Goal: Information Seeking & Learning: Check status

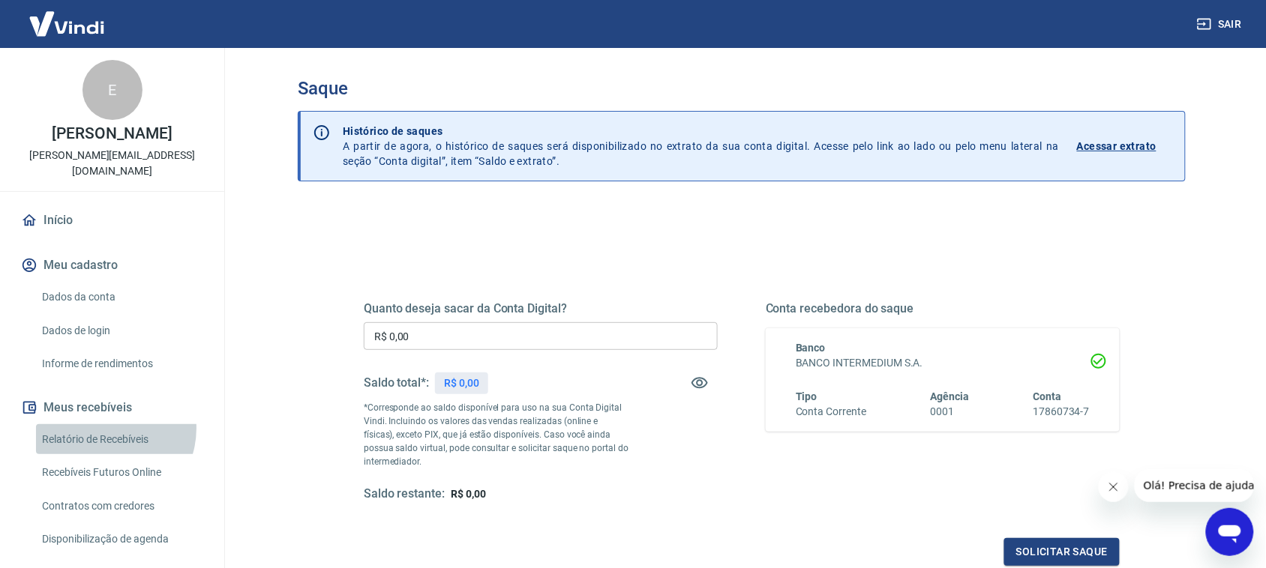
click at [105, 428] on link "Relatório de Recebíveis" at bounding box center [121, 439] width 170 height 31
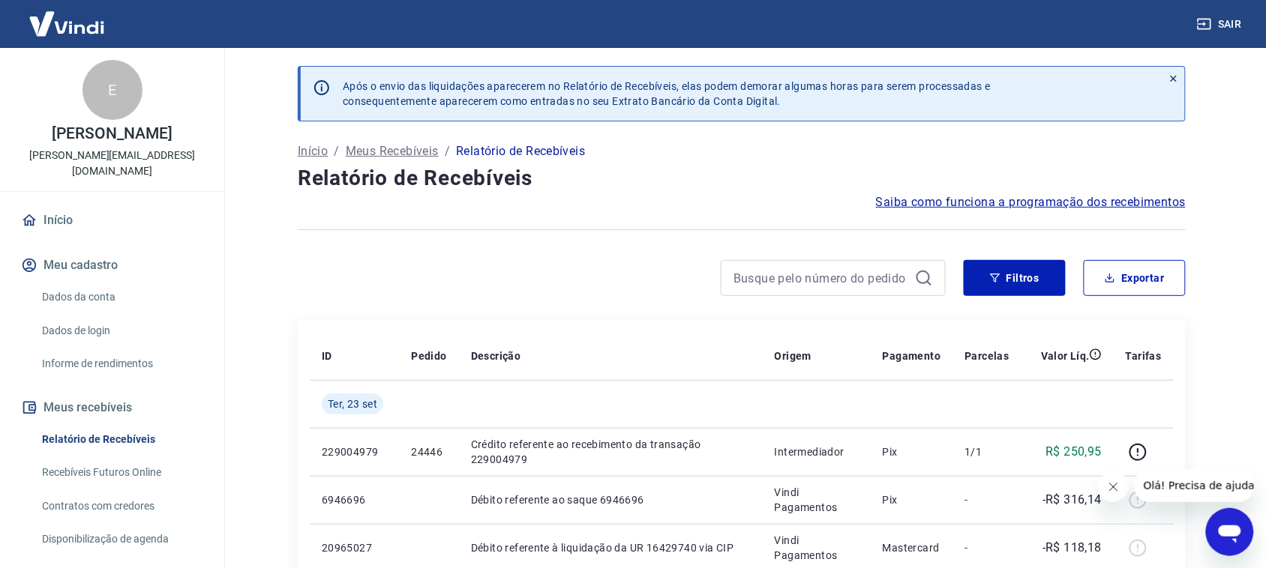
scroll to position [121, 0]
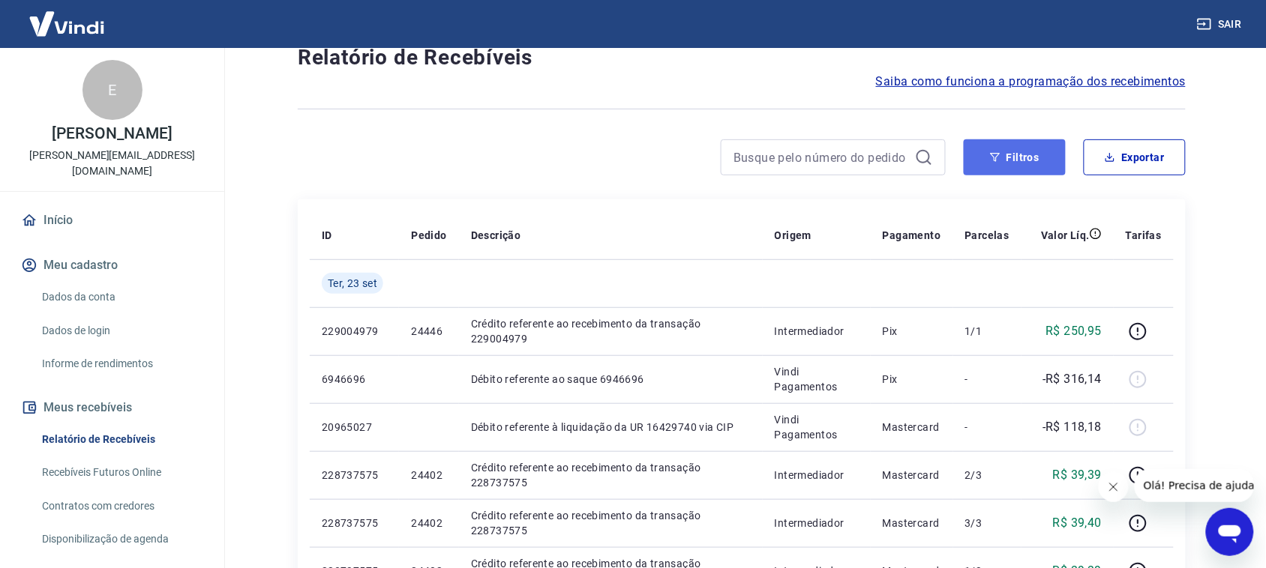
click at [1051, 174] on button "Filtros" at bounding box center [1015, 157] width 102 height 36
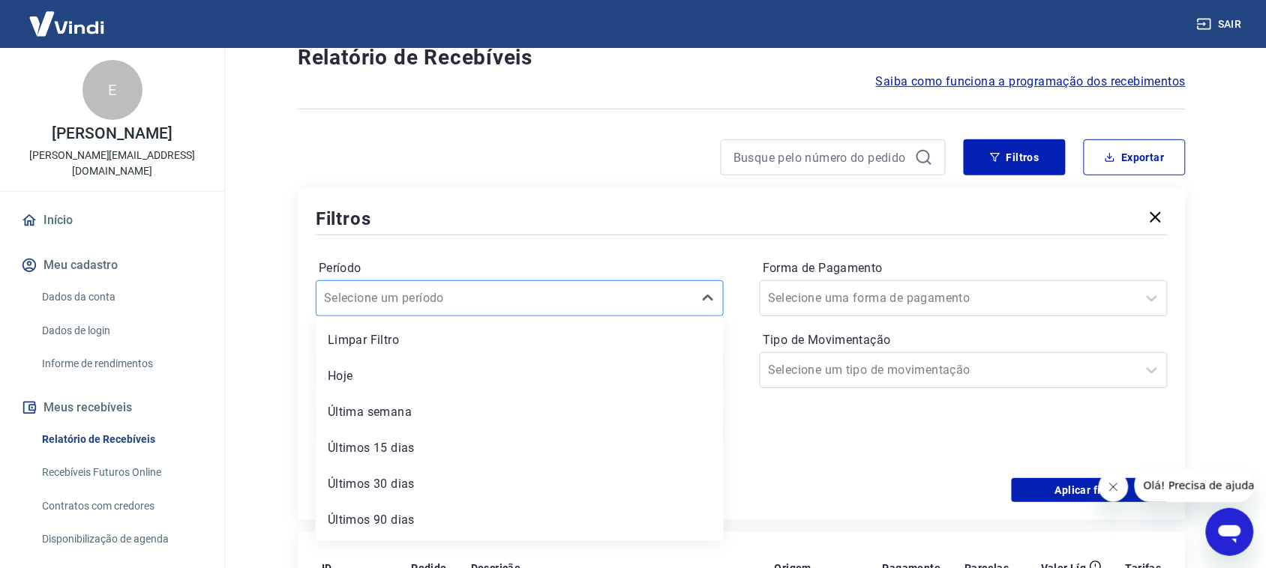
click at [580, 296] on div at bounding box center [504, 298] width 361 height 21
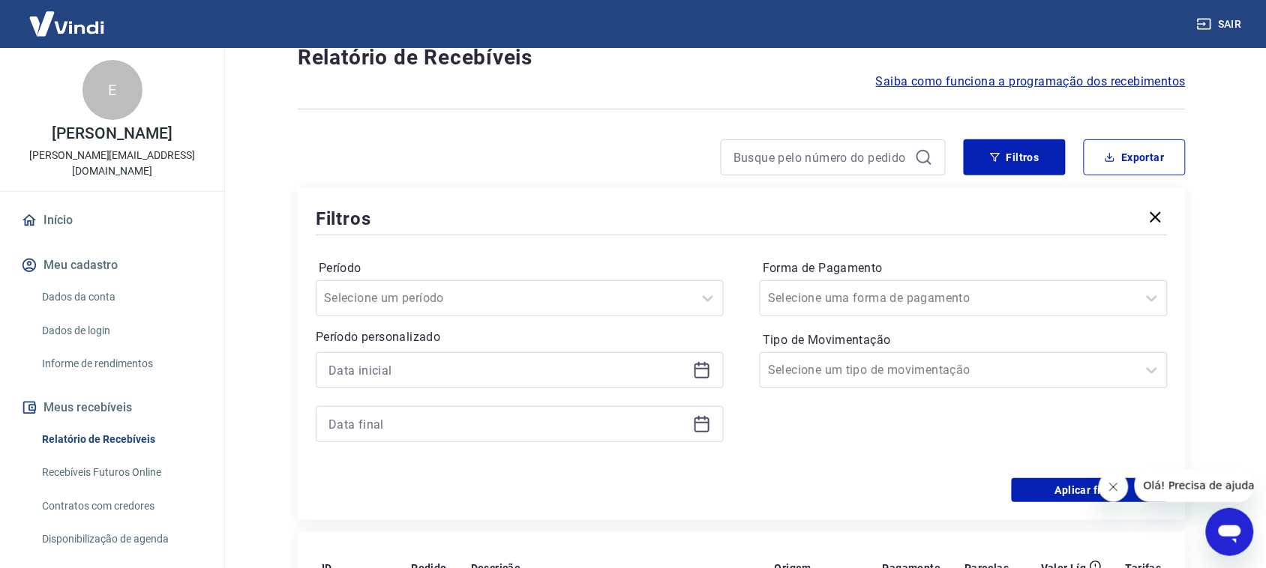
click at [671, 181] on div "Filtros Exportar Filtros Período Selecione um período Período personalizado For…" at bounding box center [742, 329] width 888 height 381
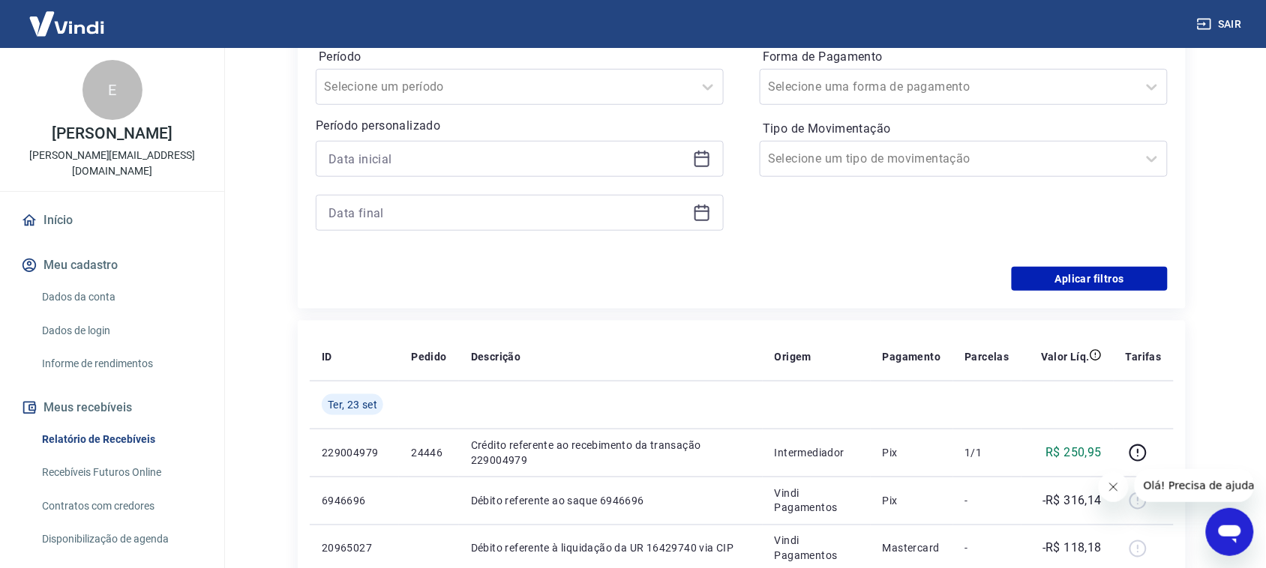
scroll to position [361, 0]
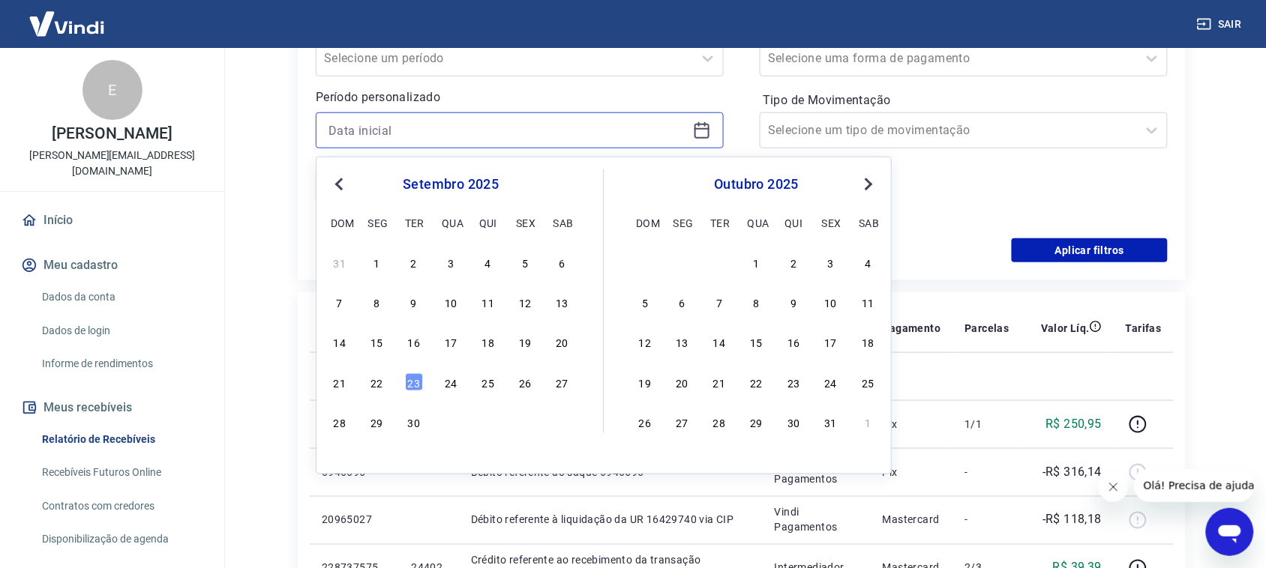
click at [587, 128] on input at bounding box center [507, 130] width 358 height 22
click at [343, 189] on button "Previous Month" at bounding box center [339, 184] width 18 height 18
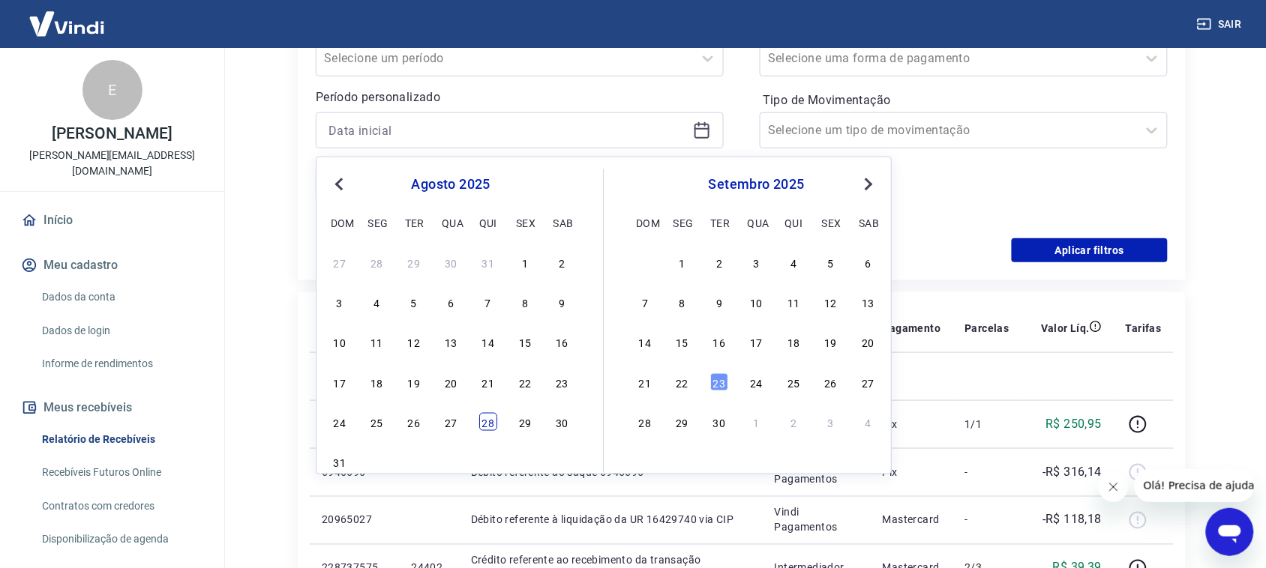
click at [489, 424] on div "28" at bounding box center [488, 422] width 18 height 18
click at [489, 424] on p "Crédito referente ao recebimento da transação 229004979" at bounding box center [611, 424] width 280 height 30
type input "[DATE]"
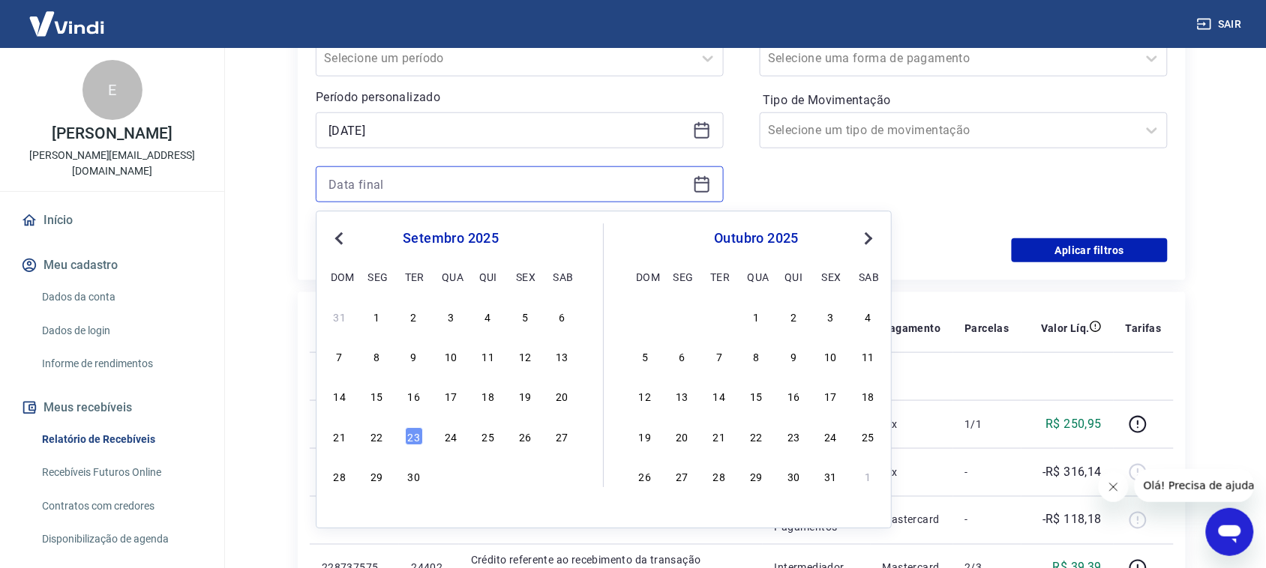
click at [485, 184] on input at bounding box center [507, 184] width 358 height 22
click at [334, 241] on button "Previous Month" at bounding box center [339, 239] width 18 height 18
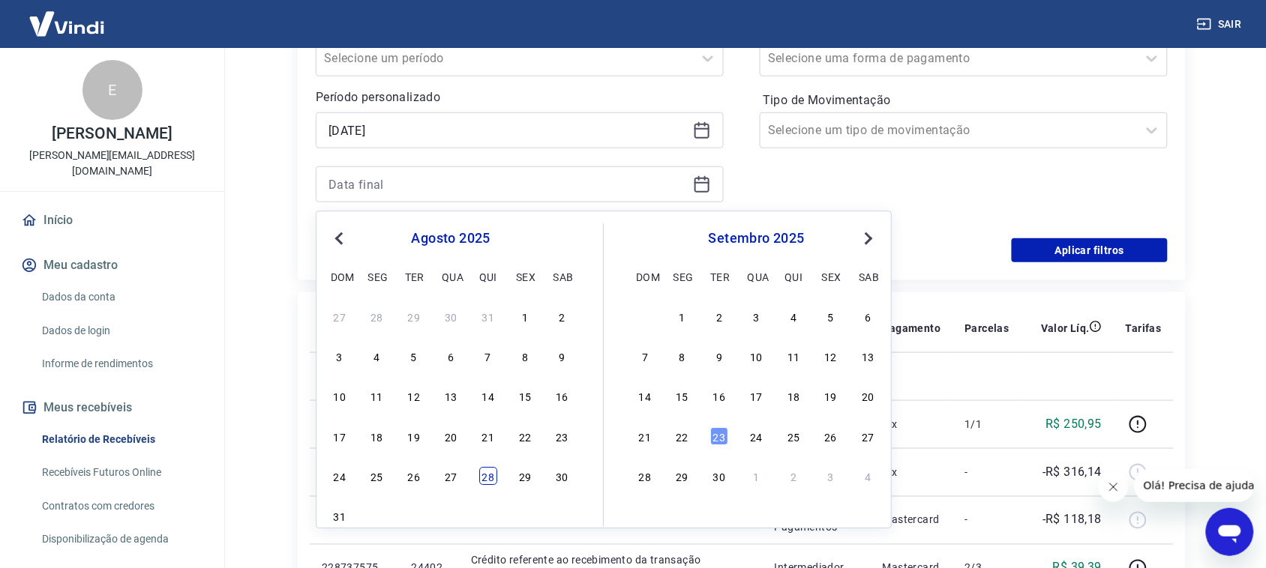
click at [493, 481] on div "28" at bounding box center [488, 477] width 18 height 18
click at [493, 481] on td "Débito referente ao saque 6946696" at bounding box center [611, 472] width 304 height 48
type input "[DATE]"
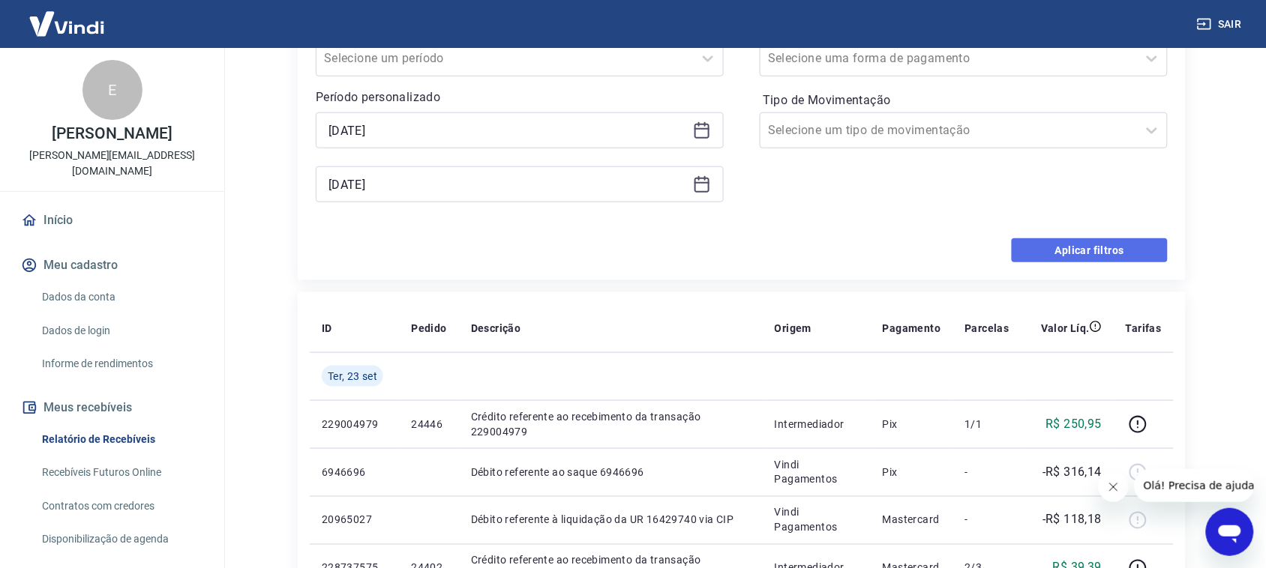
click at [1054, 248] on button "Aplicar filtros" at bounding box center [1090, 250] width 156 height 24
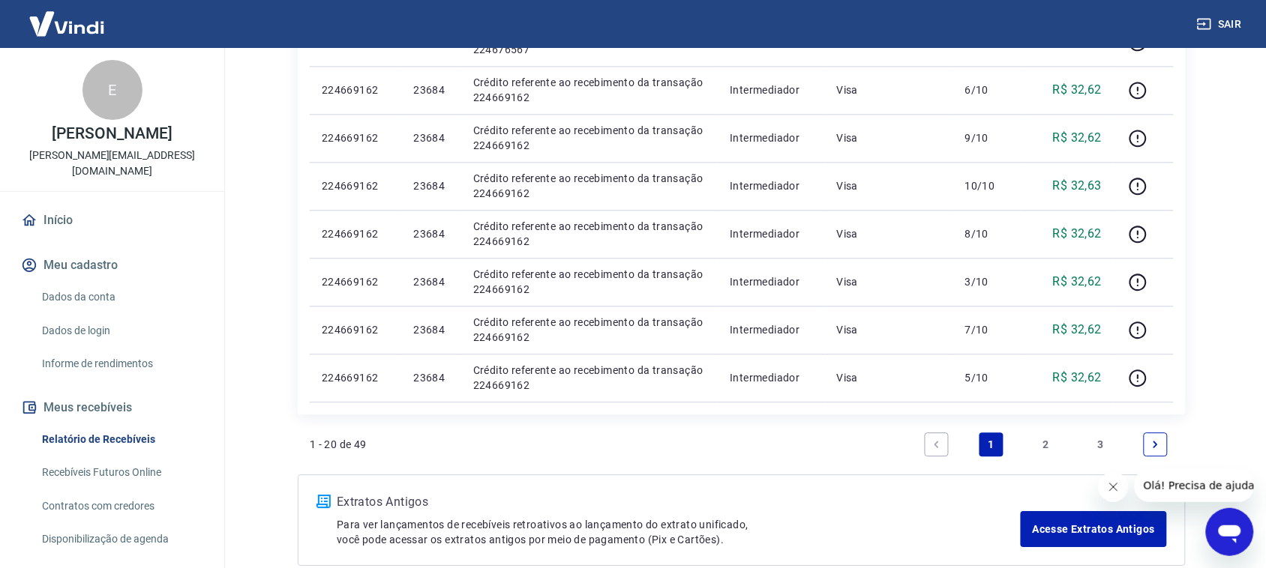
scroll to position [1015, 0]
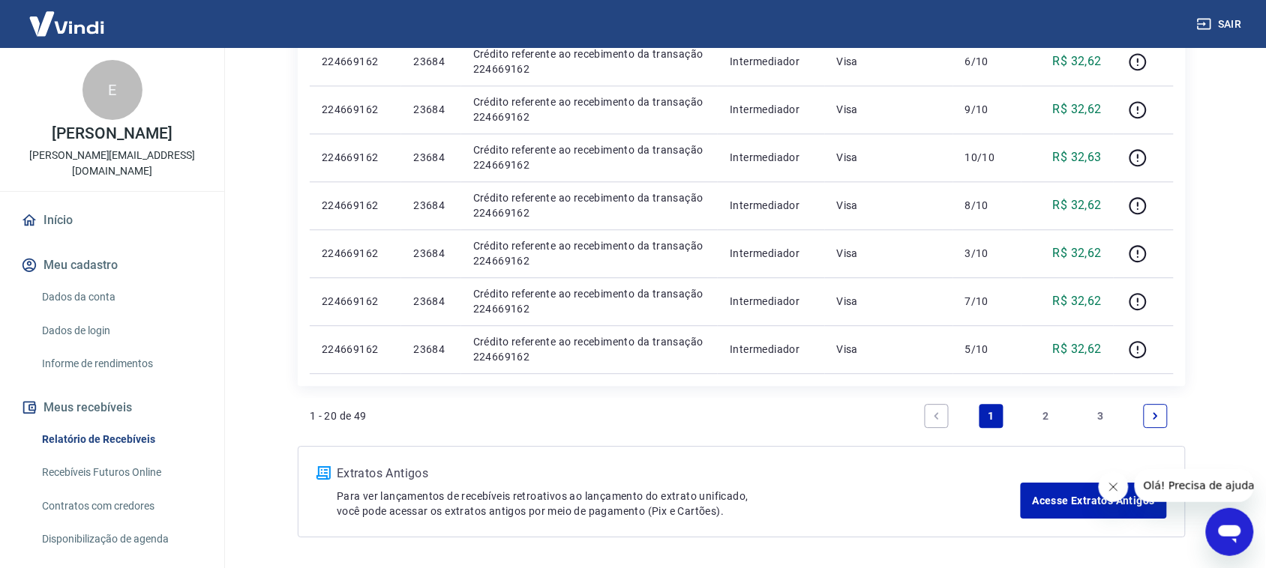
click at [1112, 490] on icon "Fechar mensagem da empresa" at bounding box center [1113, 487] width 12 height 12
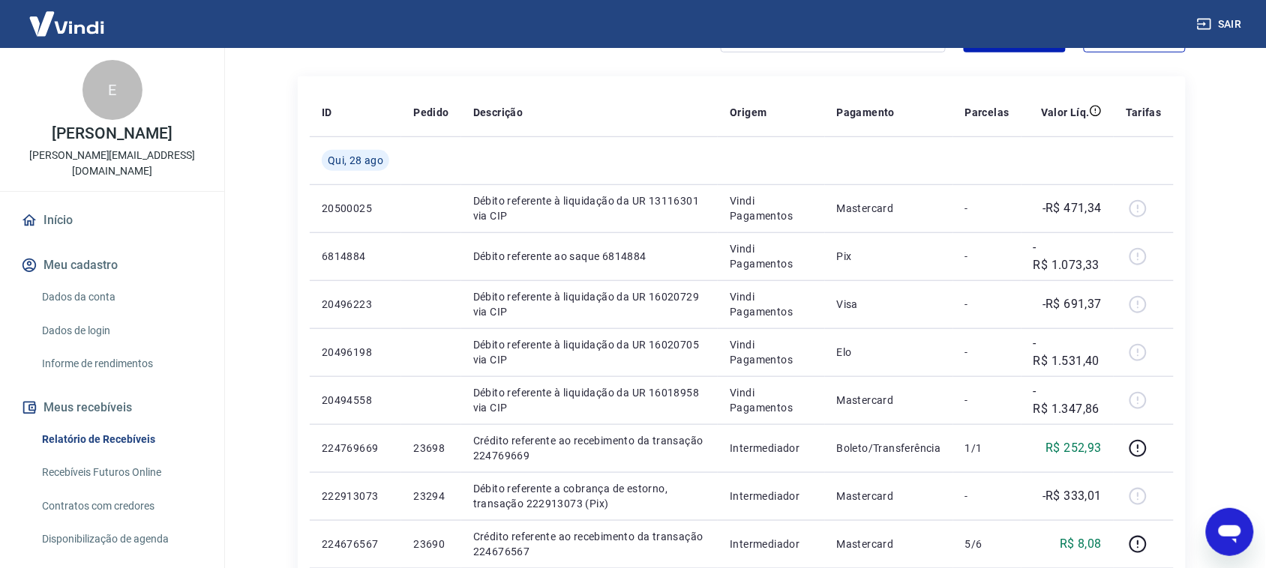
scroll to position [246, 0]
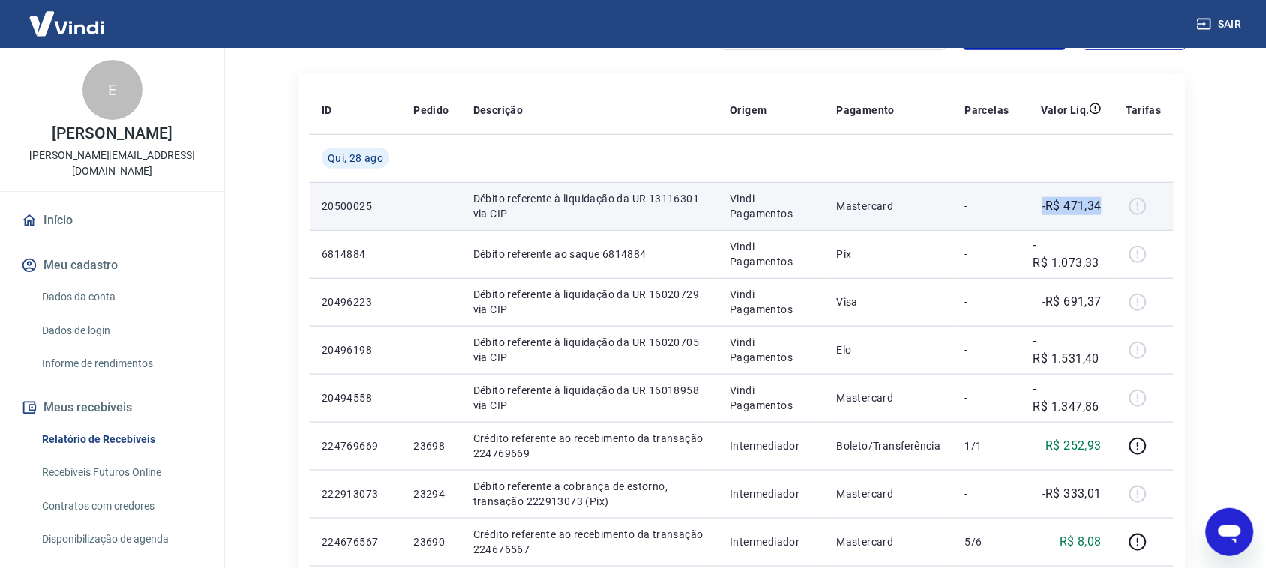
drag, startPoint x: 1040, startPoint y: 205, endPoint x: 1101, endPoint y: 204, distance: 60.7
click at [1101, 204] on div "-R$ 471,34" at bounding box center [1067, 206] width 68 height 18
click at [1101, 204] on p "-R$ 471,34" at bounding box center [1071, 206] width 59 height 18
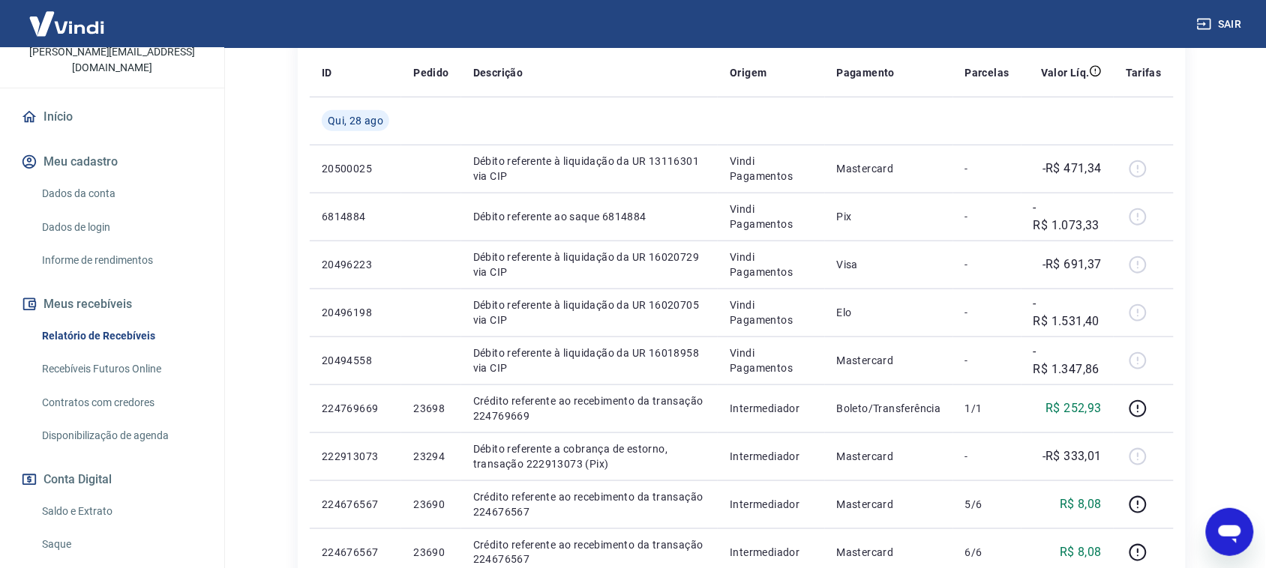
scroll to position [304, 0]
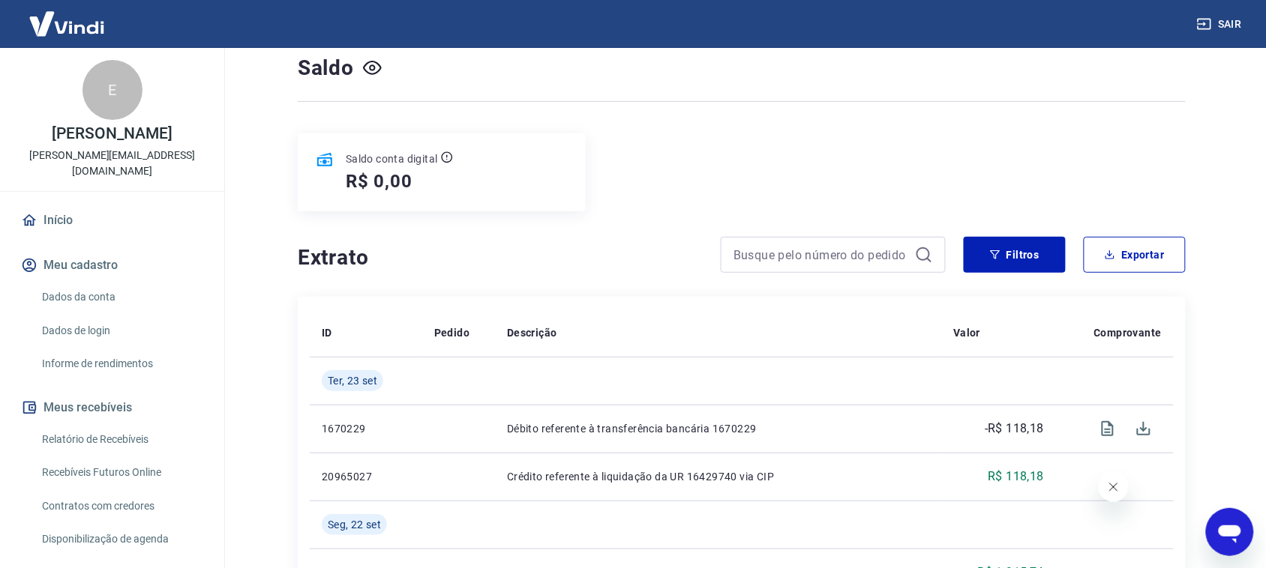
scroll to position [117, 0]
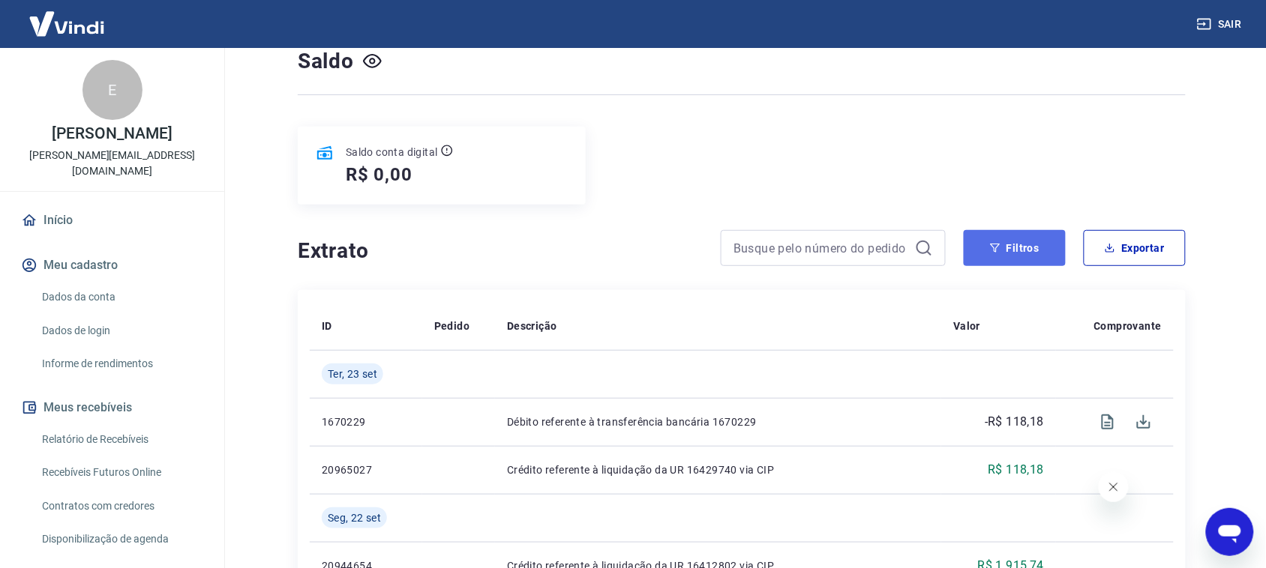
click at [999, 252] on icon "button" at bounding box center [995, 248] width 10 height 10
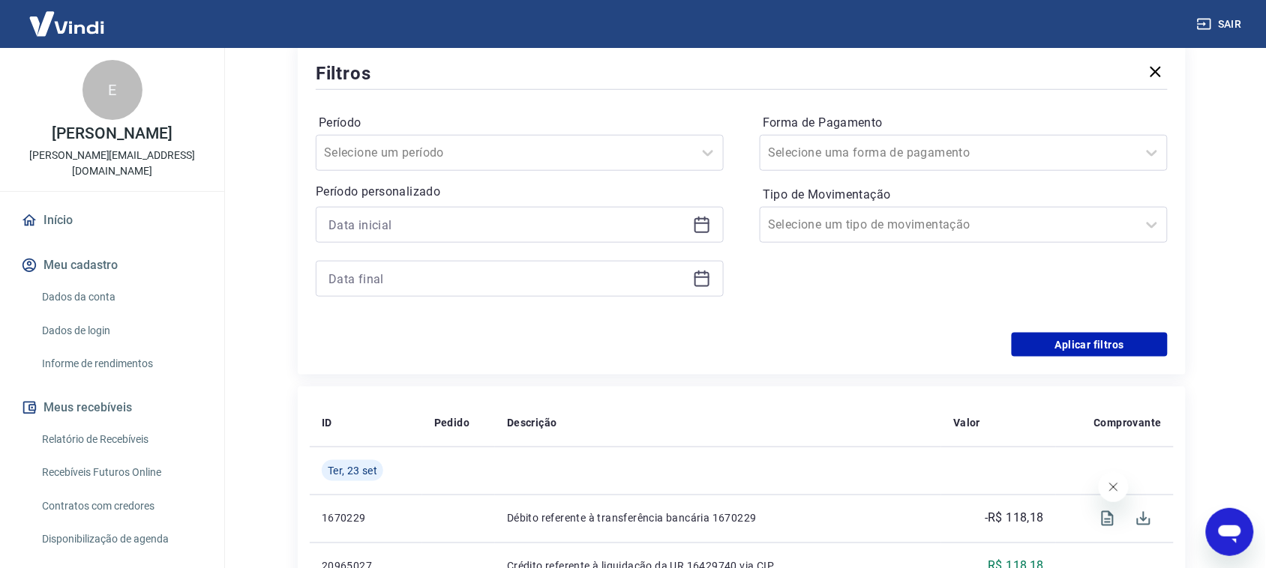
scroll to position [383, 0]
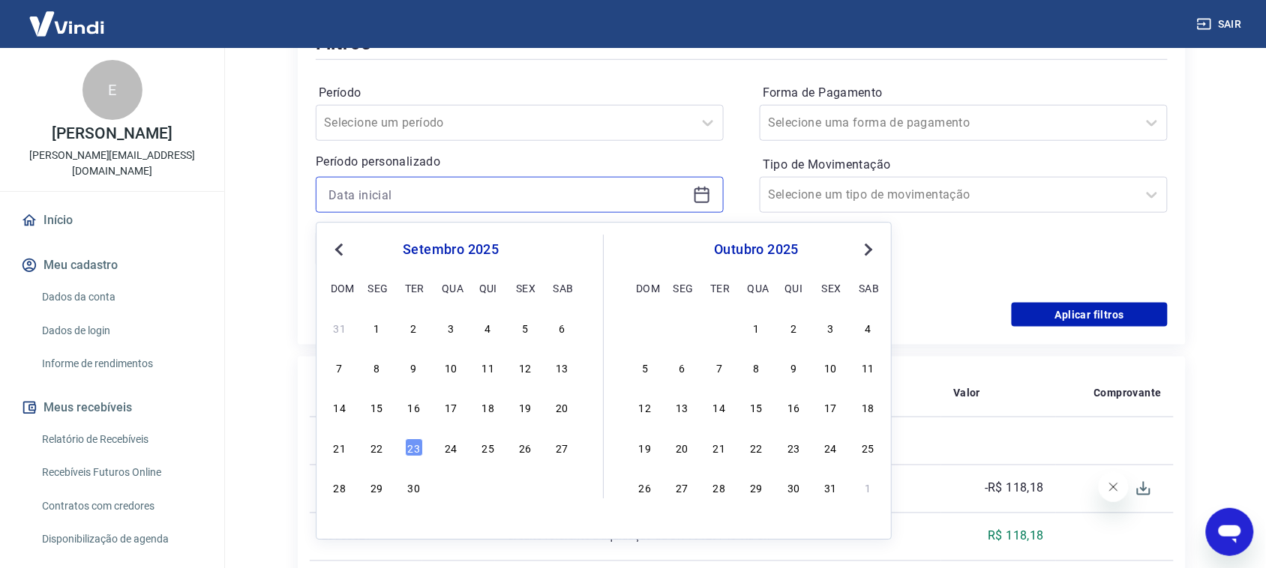
click at [448, 187] on input at bounding box center [507, 195] width 358 height 22
click at [343, 256] on button "Previous Month" at bounding box center [339, 250] width 18 height 18
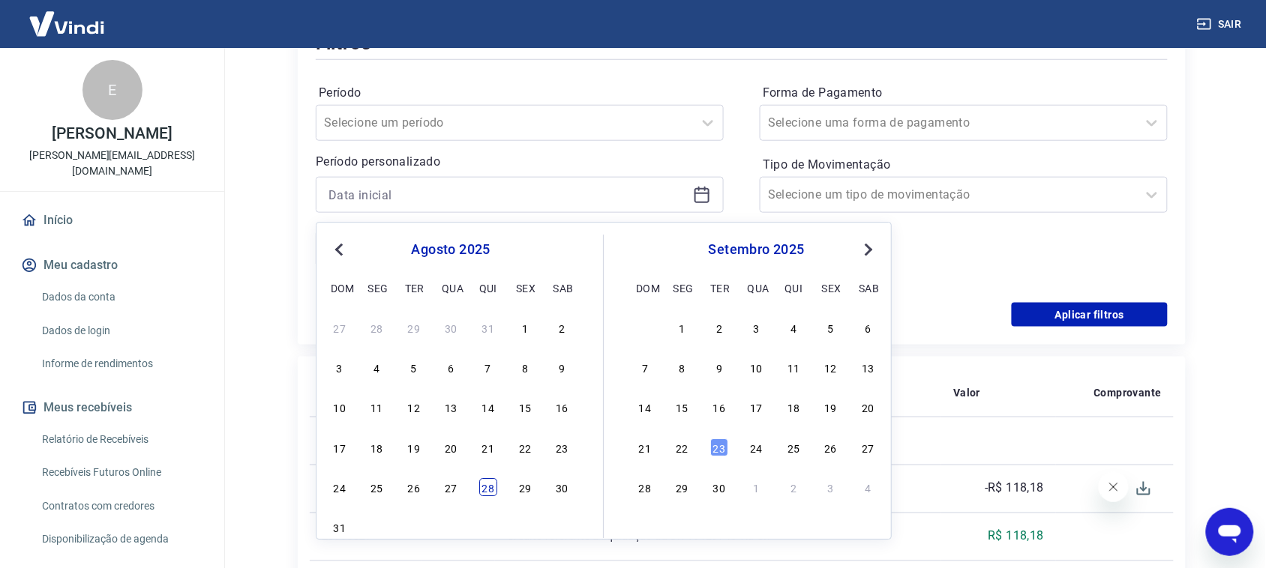
click at [486, 493] on div "28" at bounding box center [488, 488] width 18 height 18
type input "[DATE]"
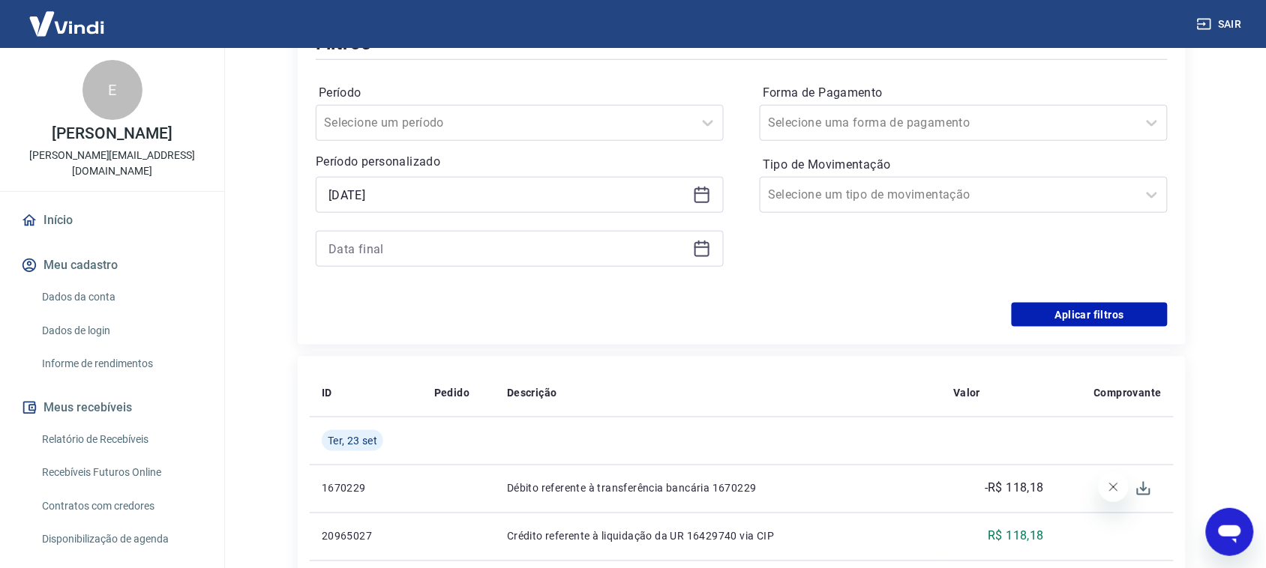
click at [486, 493] on td at bounding box center [458, 489] width 73 height 48
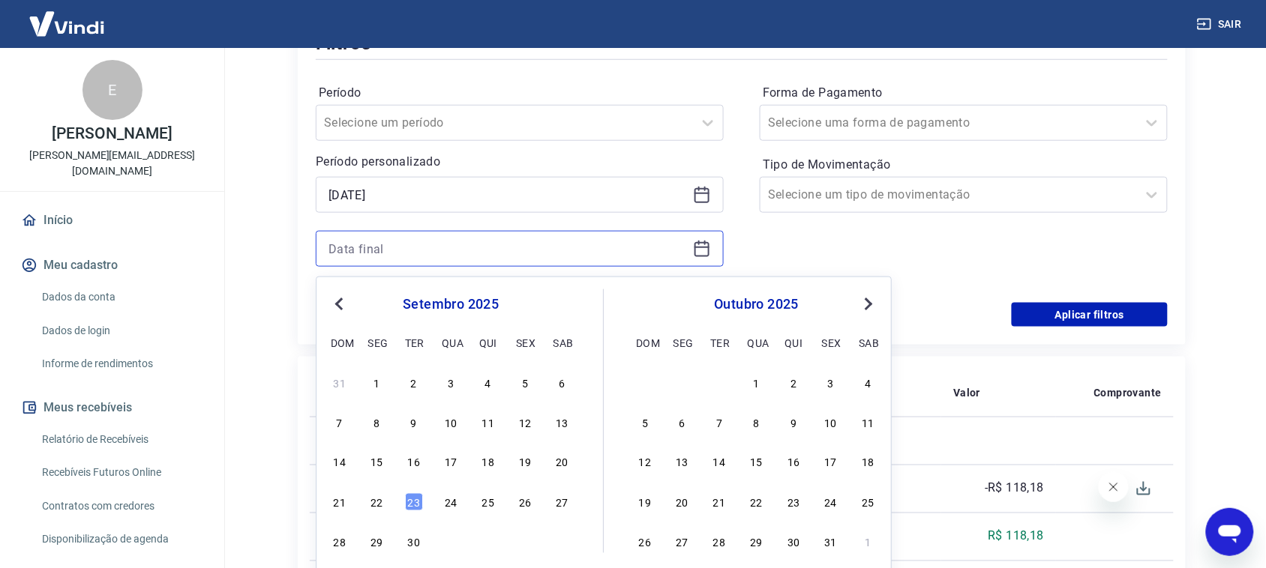
click at [433, 247] on input at bounding box center [507, 249] width 358 height 22
click at [343, 540] on div "28" at bounding box center [340, 542] width 18 height 18
type input "[DATE]"
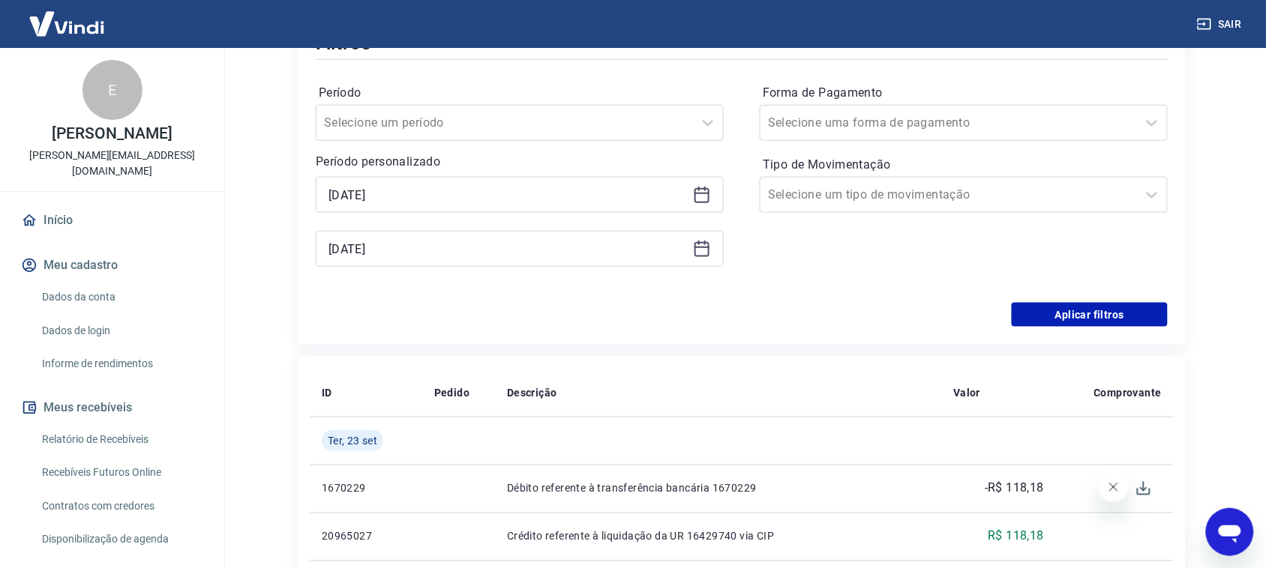
click at [343, 540] on p "20965027" at bounding box center [366, 536] width 88 height 15
click at [1088, 325] on button "Aplicar filtros" at bounding box center [1090, 315] width 156 height 24
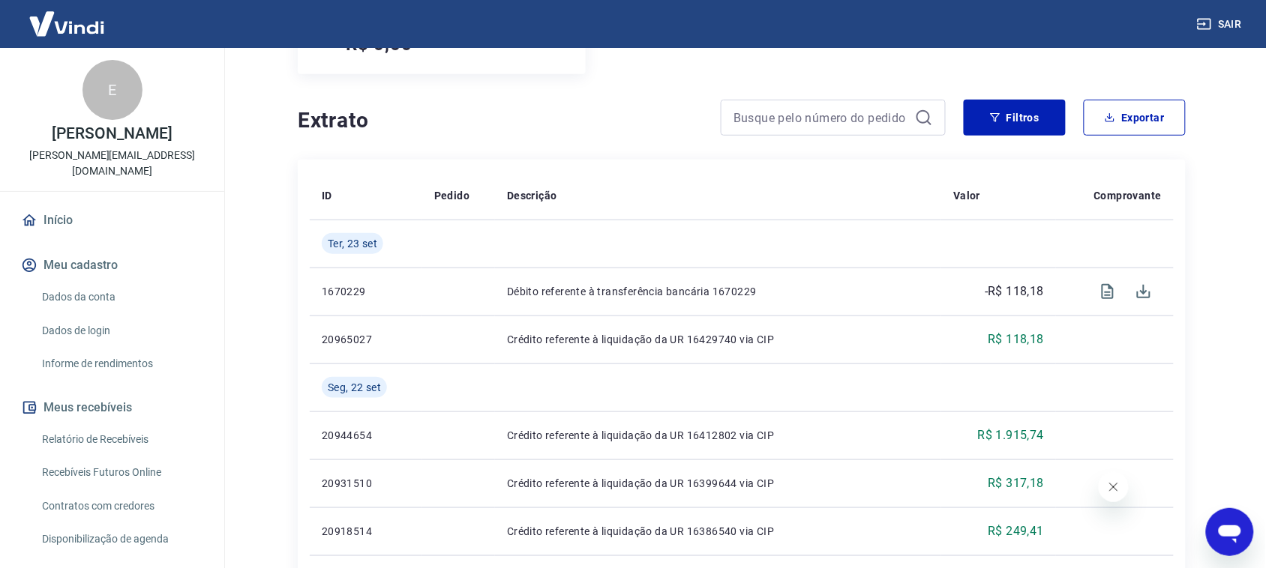
scroll to position [244, 0]
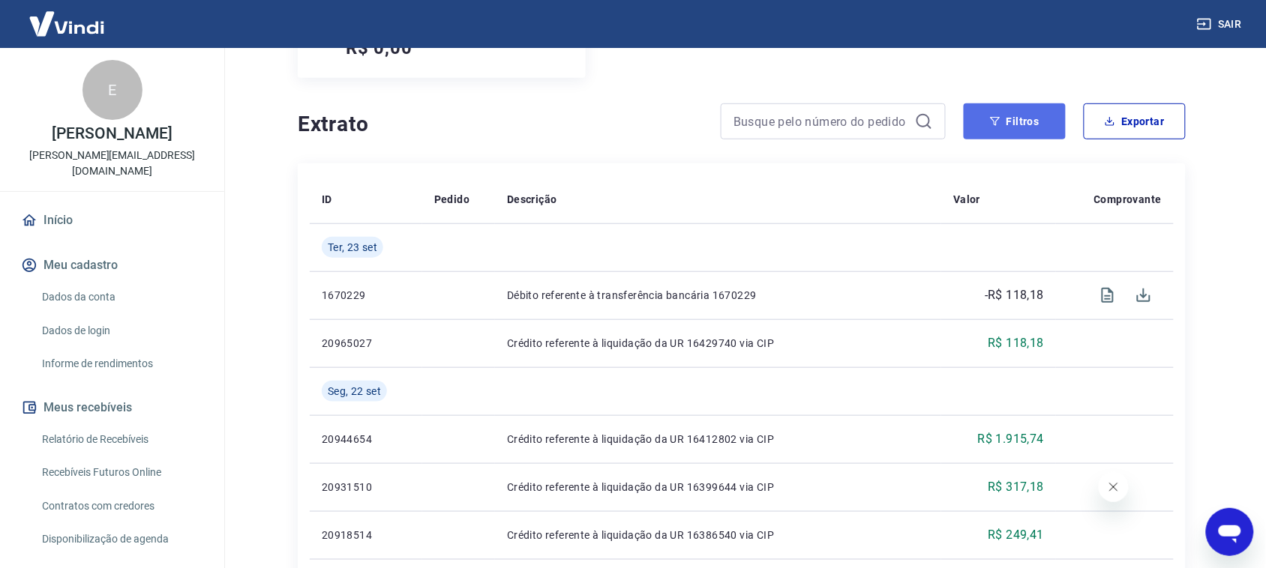
click at [1030, 133] on button "Filtros" at bounding box center [1015, 121] width 102 height 36
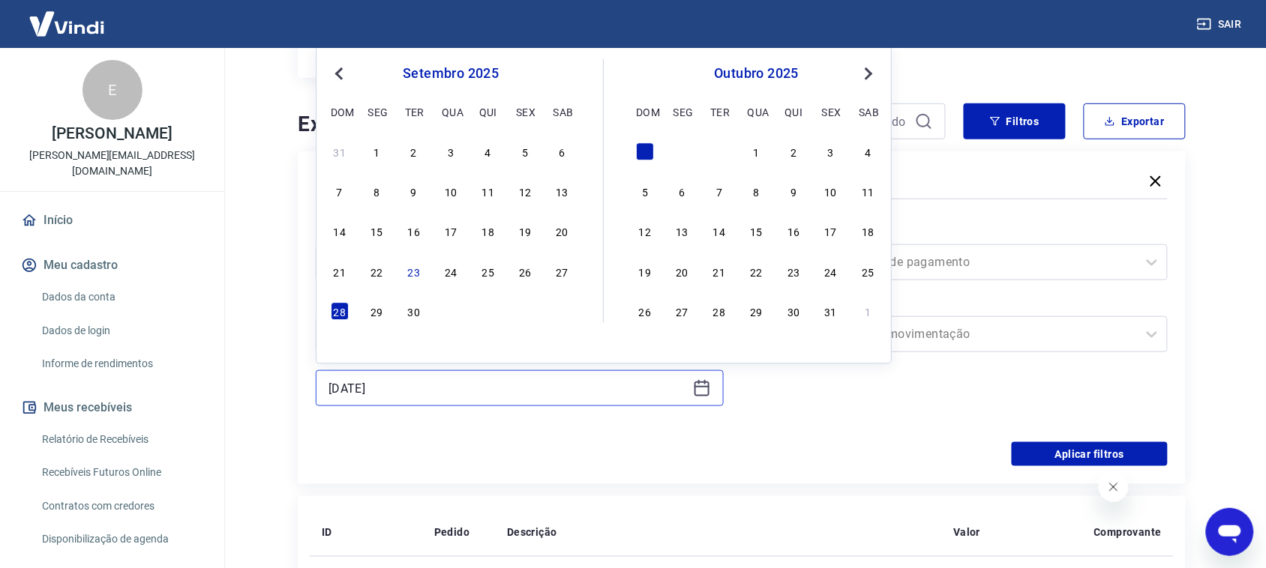
click at [521, 379] on input "[DATE]" at bounding box center [507, 388] width 358 height 22
click at [340, 71] on span "Previous Month" at bounding box center [340, 72] width 0 height 17
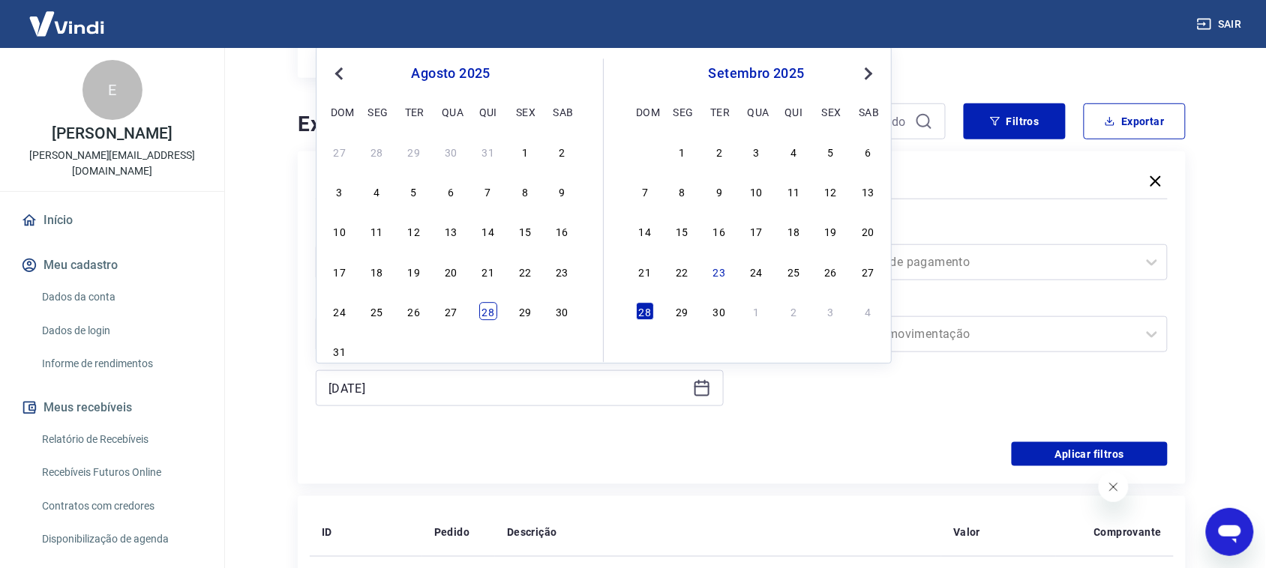
click at [482, 316] on div "28" at bounding box center [488, 312] width 18 height 18
type input "[DATE]"
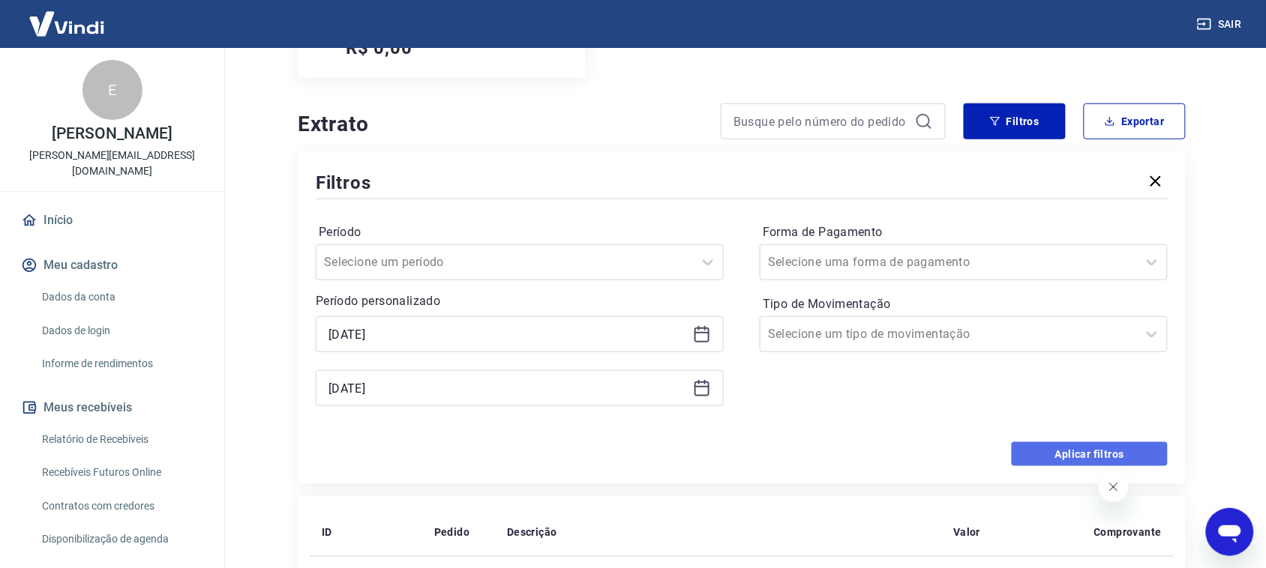
click at [1042, 457] on button "Aplicar filtros" at bounding box center [1090, 454] width 156 height 24
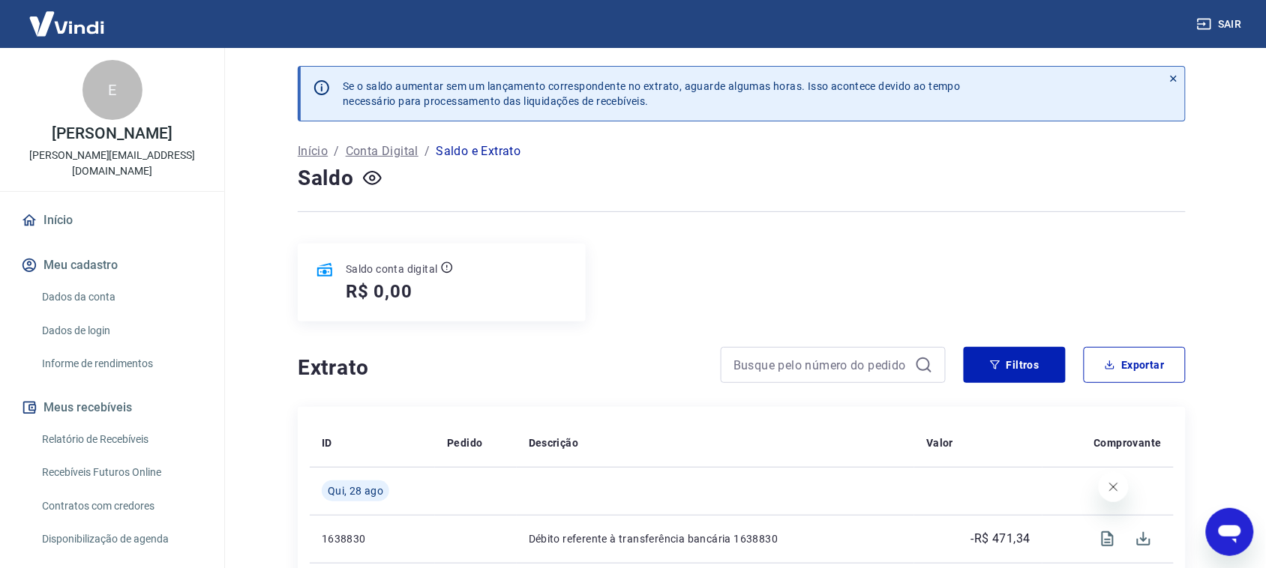
click at [1114, 491] on icon "Fechar mensagem da empresa" at bounding box center [1113, 487] width 12 height 12
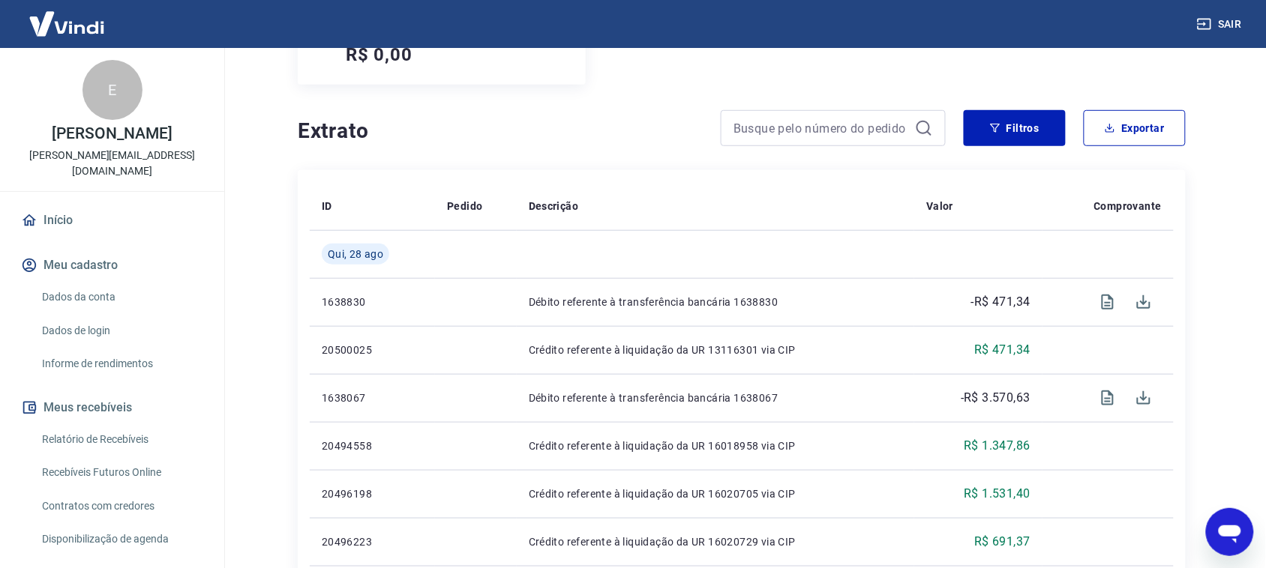
scroll to position [379, 0]
